Goal: Information Seeking & Learning: Learn about a topic

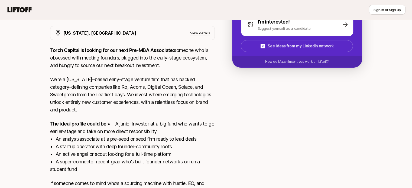
scroll to position [108, 0]
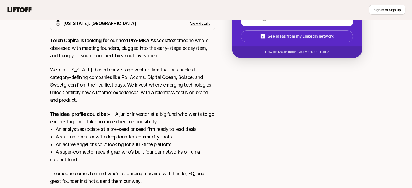
click at [135, 101] on p "We’re a [US_STATE]–based early-stage venture firm that has backed category-defi…" at bounding box center [132, 85] width 165 height 38
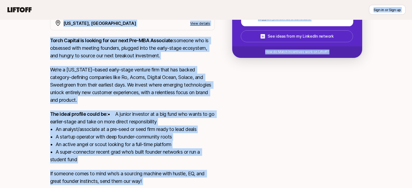
copy main "Lor ip Dolorsi? Ame con ad elits Doei te in Utla et Dolo ma al Enim ad Minim Ve…"
